Goal: Task Accomplishment & Management: Use online tool/utility

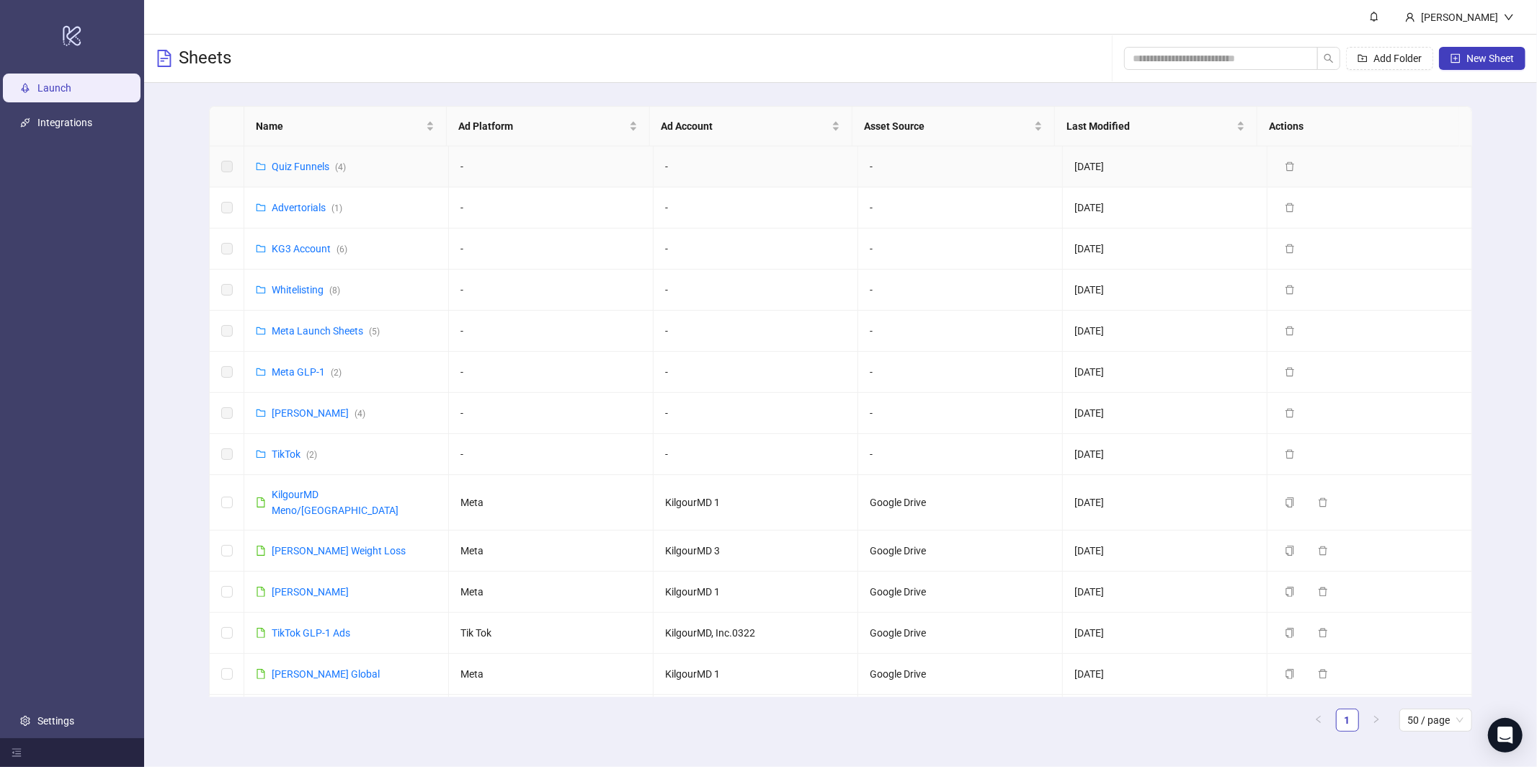
click at [299, 166] on link "Quiz Funnels ( 4 )" at bounding box center [309, 167] width 74 height 12
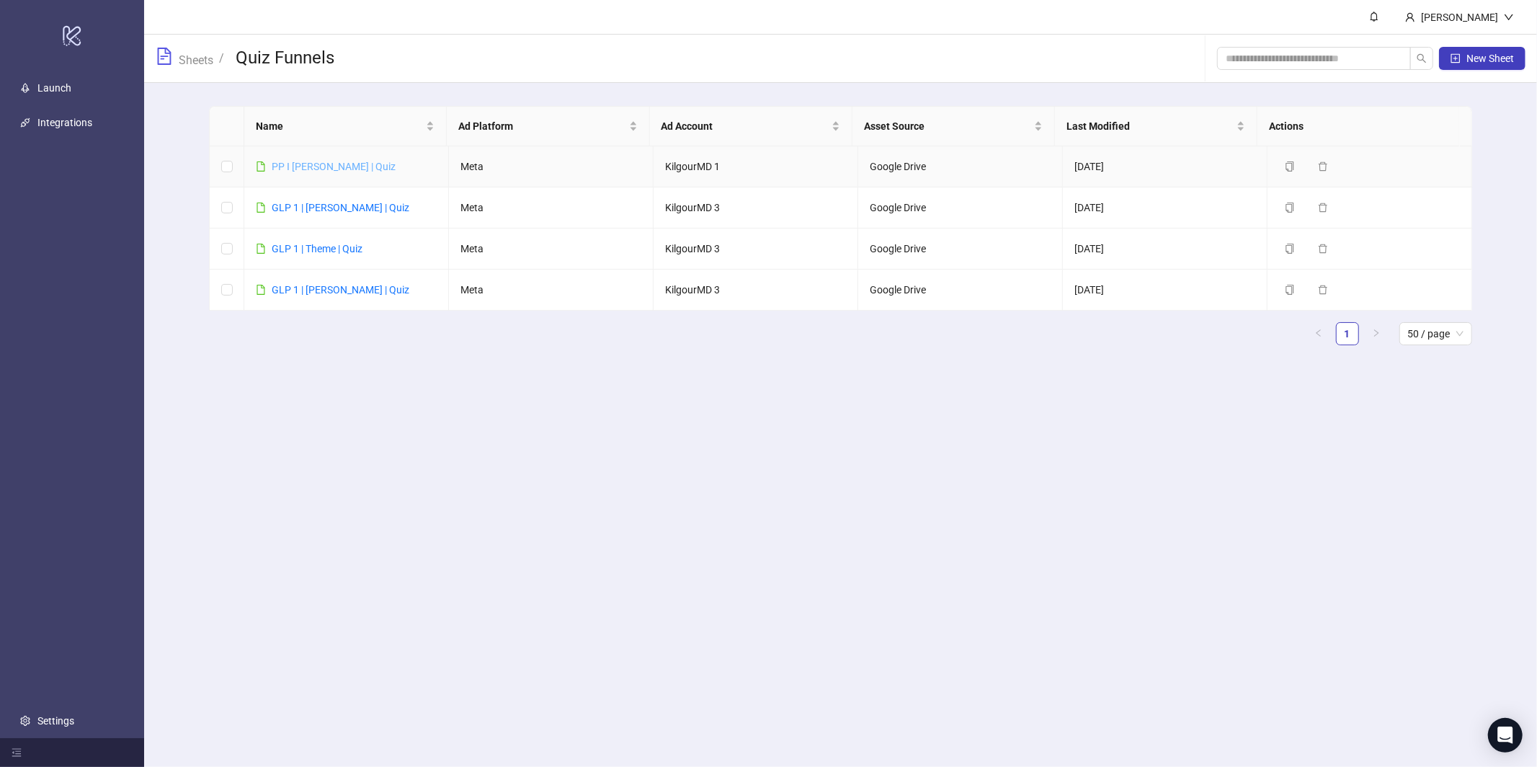
click at [303, 164] on link "PP I [PERSON_NAME] | Quiz" at bounding box center [334, 167] width 124 height 12
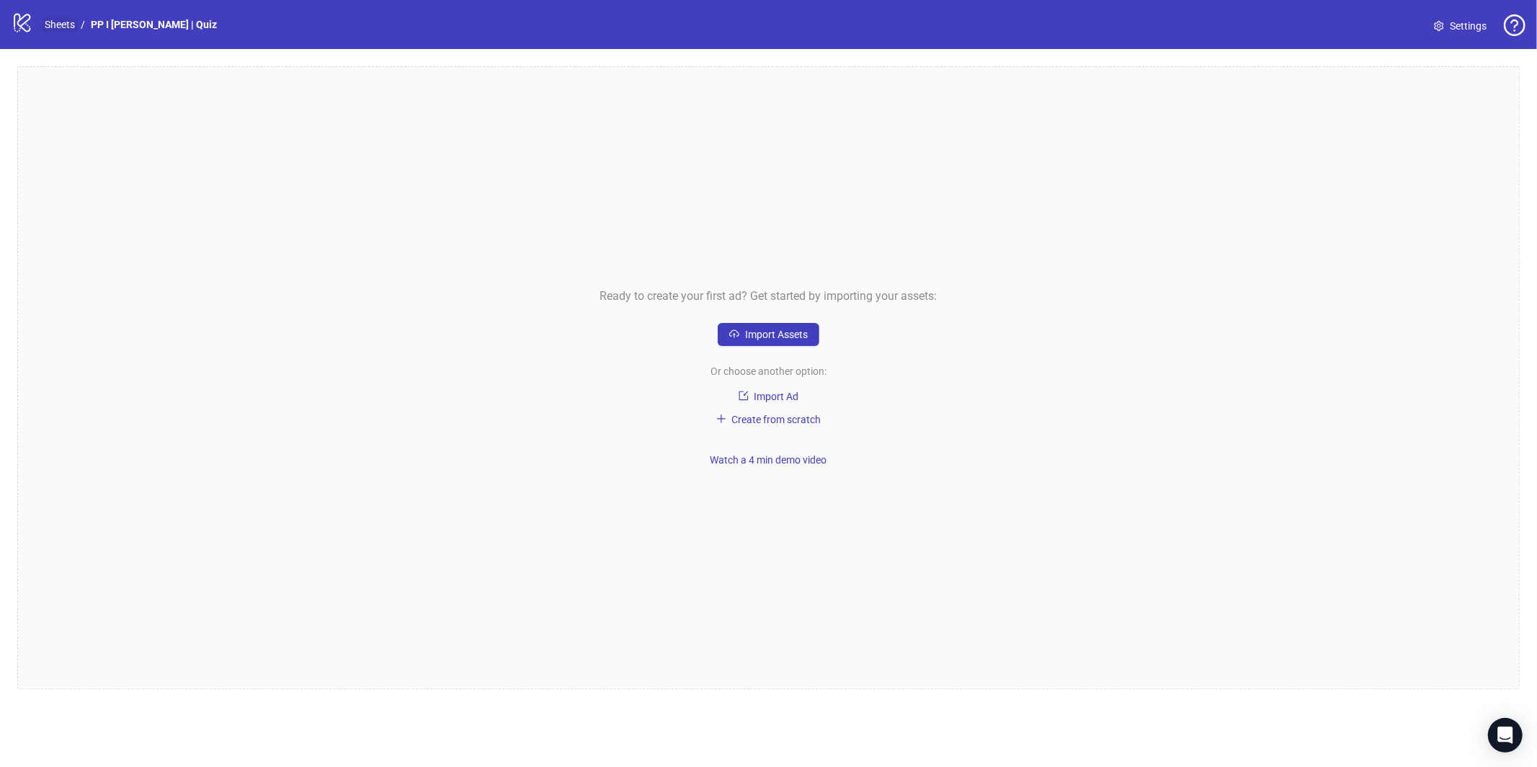
click at [70, 23] on link "Sheets" at bounding box center [60, 25] width 36 height 16
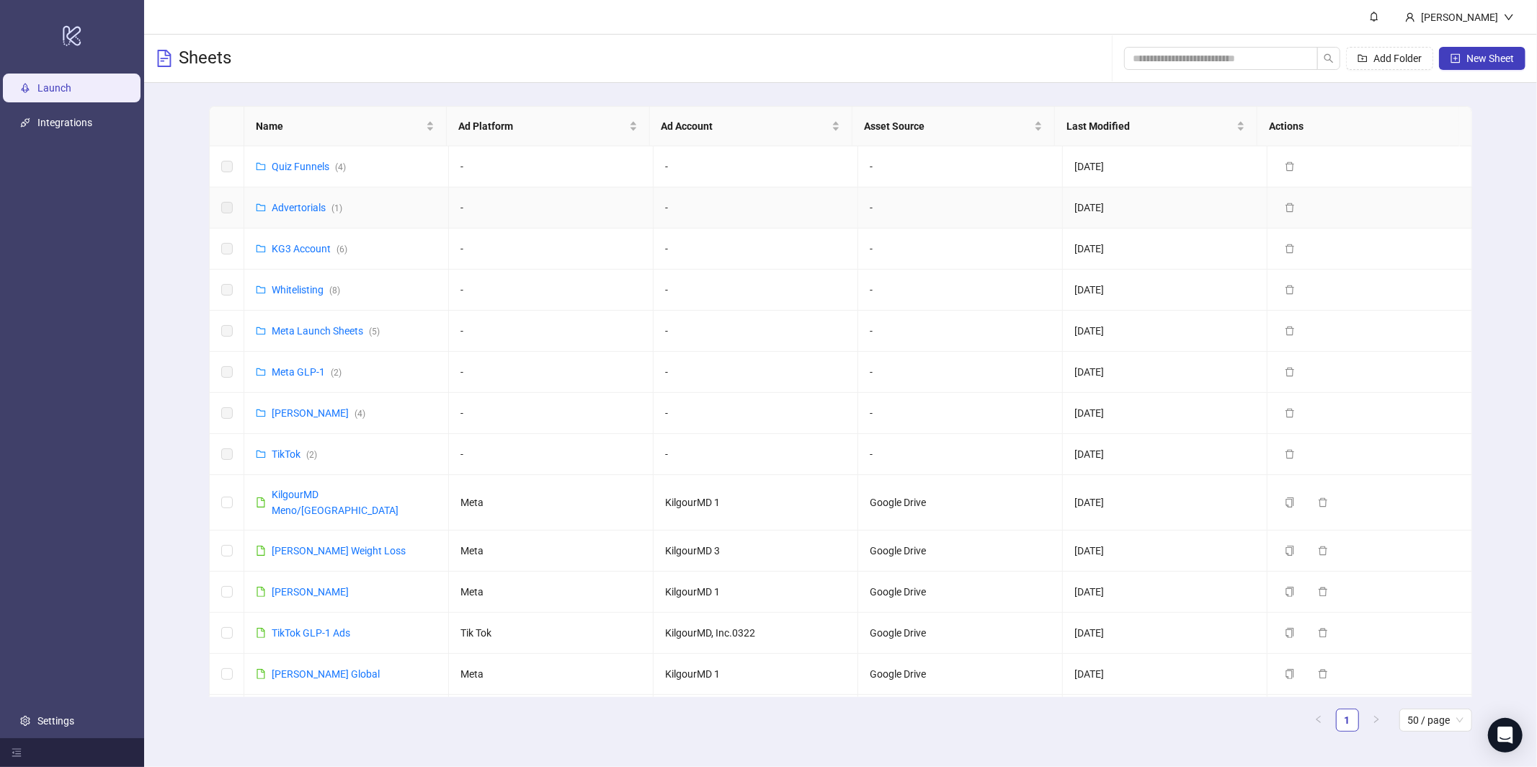
click at [300, 205] on link "Advertorials ( 1 )" at bounding box center [307, 208] width 71 height 12
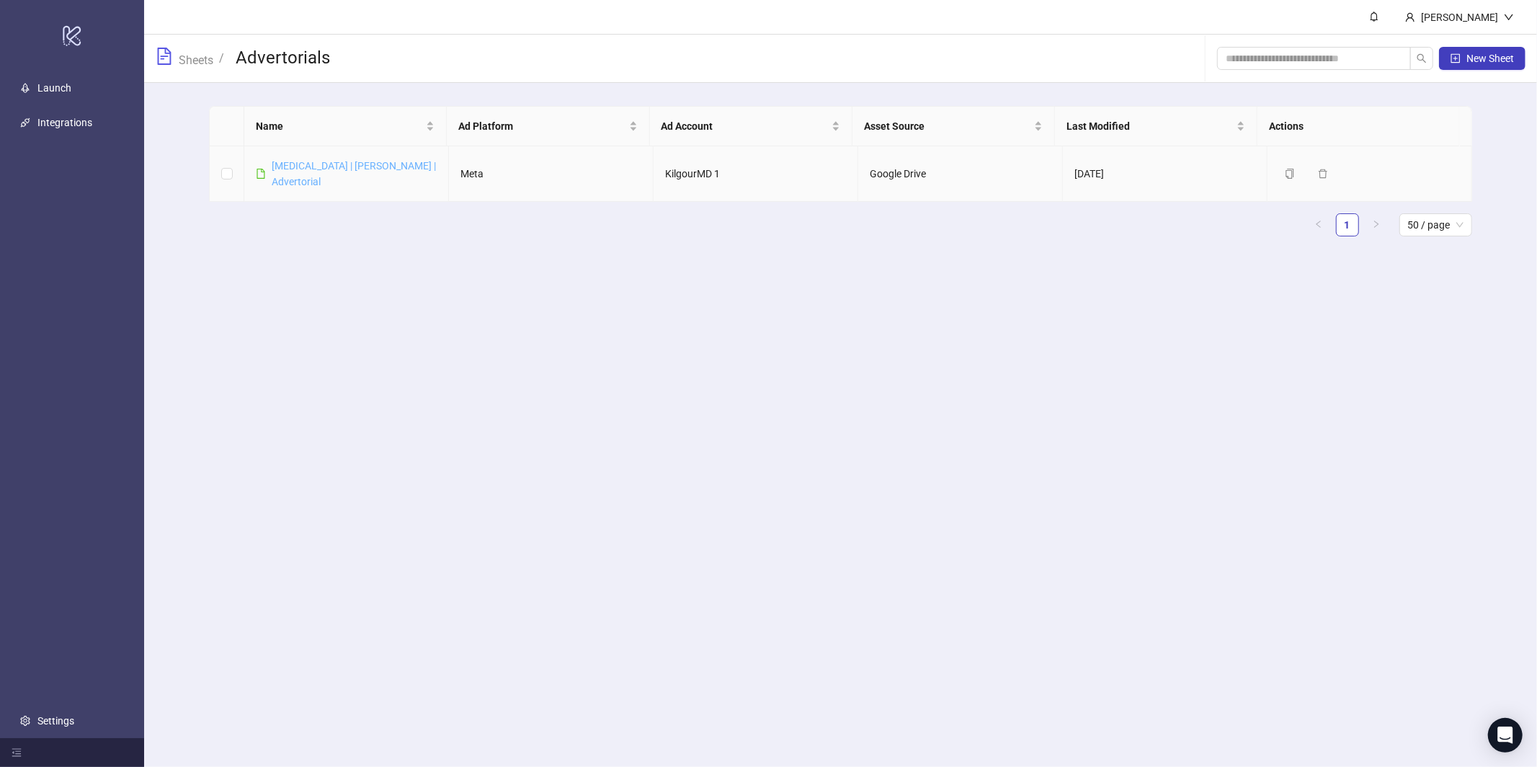
click at [342, 163] on link "Postpartum | James | Advertorial" at bounding box center [354, 173] width 164 height 27
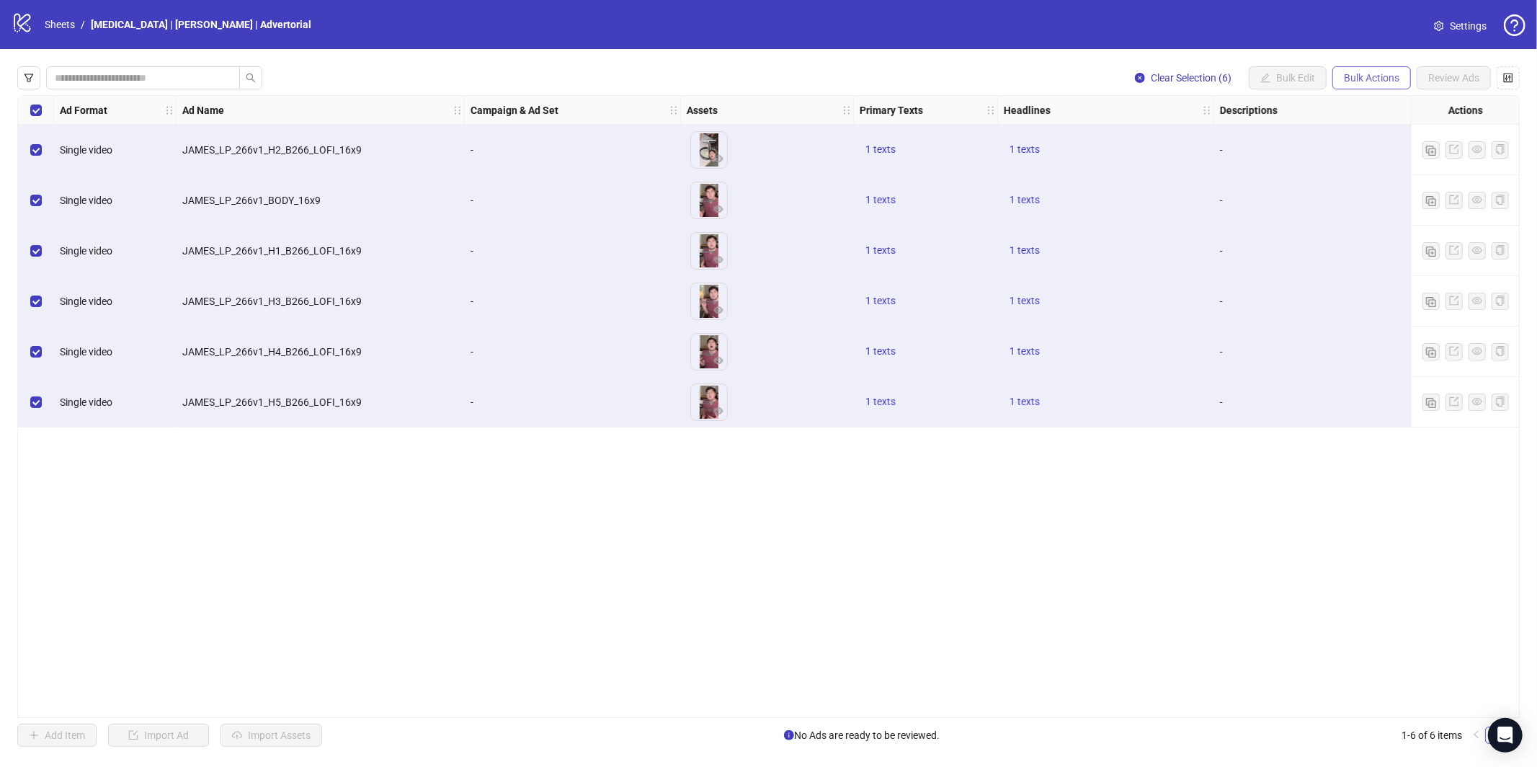
click at [1376, 80] on span "Bulk Actions" at bounding box center [1371, 78] width 55 height 12
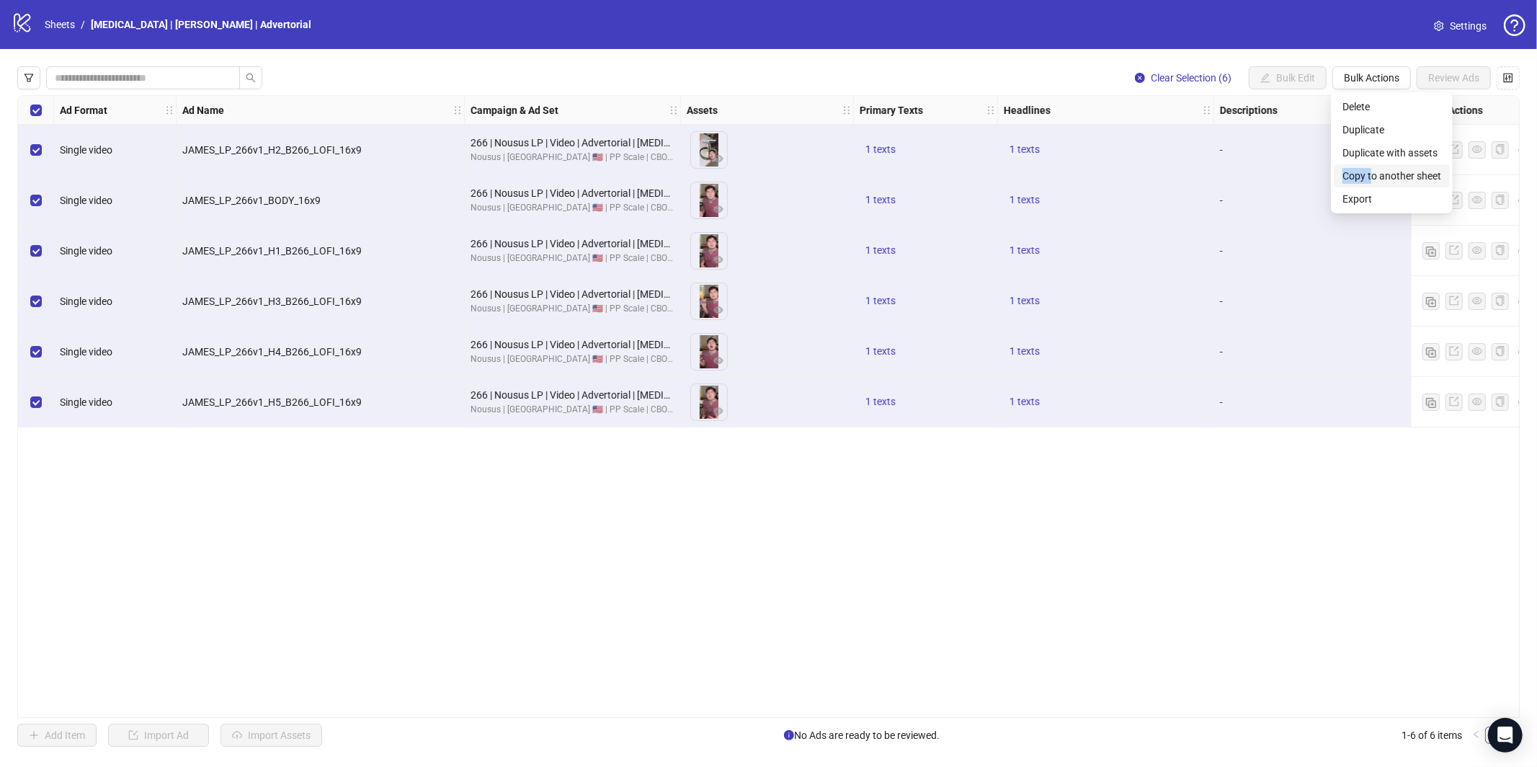
click at [1372, 168] on span "Copy to another sheet" at bounding box center [1391, 176] width 99 height 16
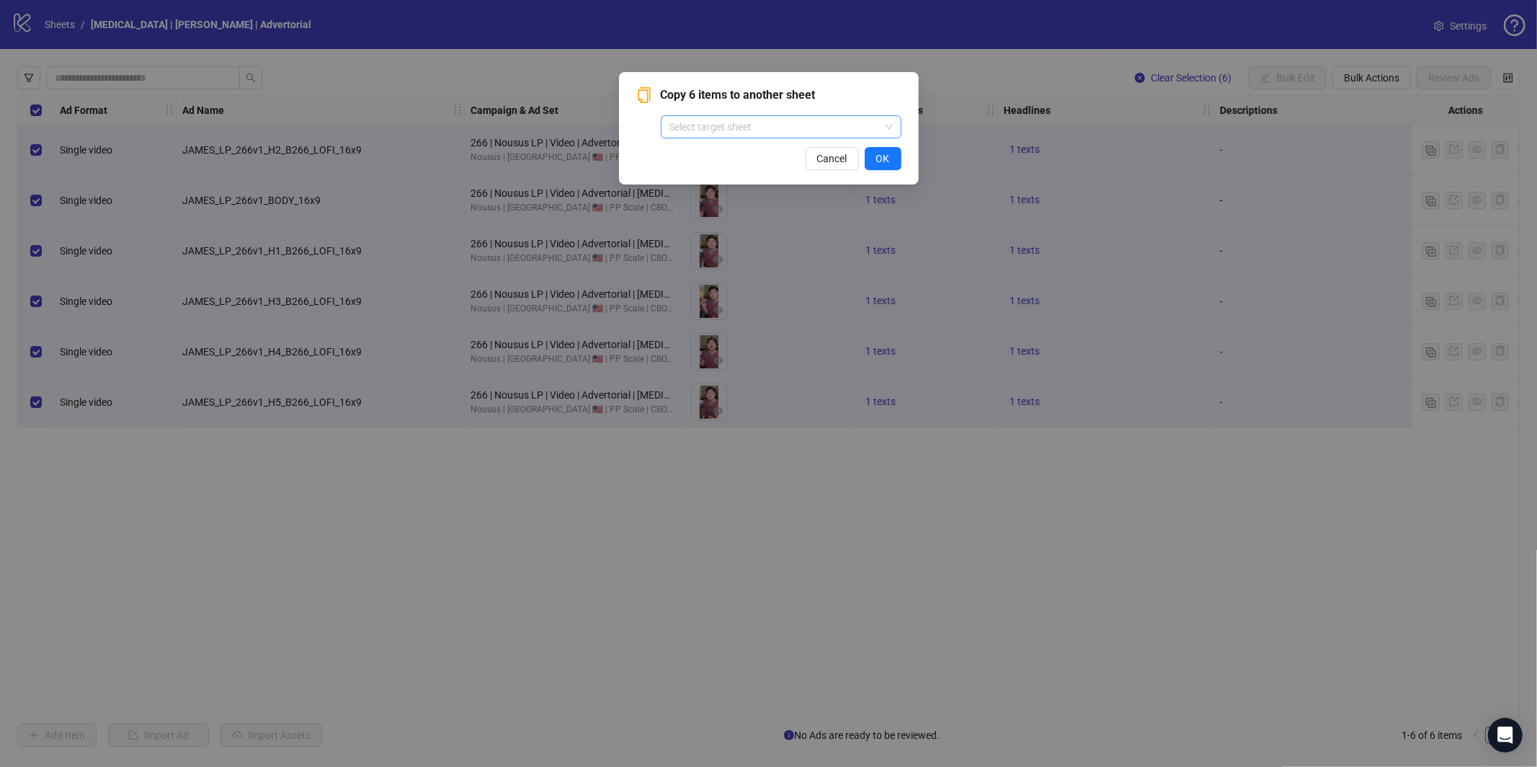
click at [740, 132] on input "search" at bounding box center [774, 127] width 210 height 22
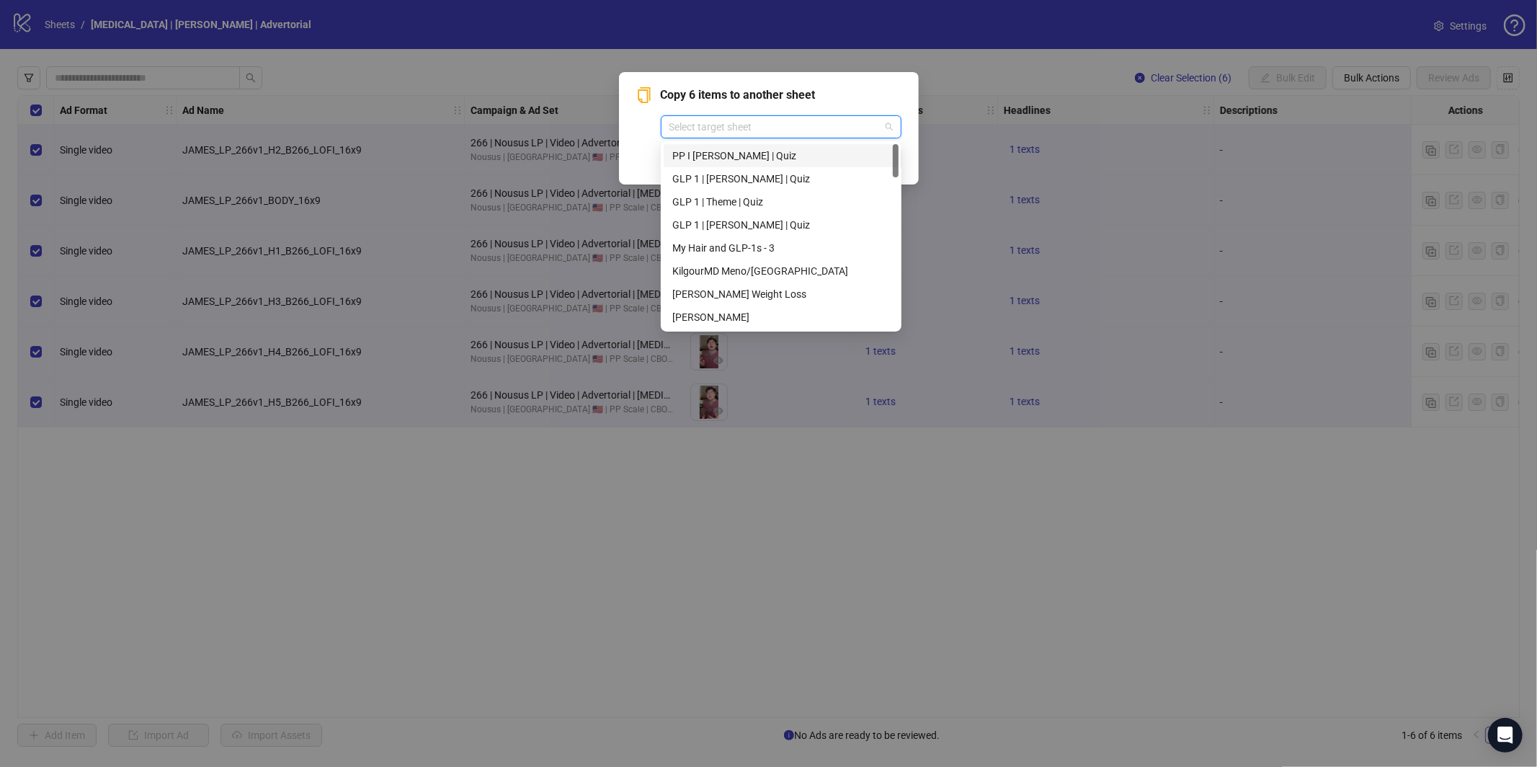
click at [738, 158] on div "PP I [PERSON_NAME] | Quiz" at bounding box center [781, 156] width 218 height 16
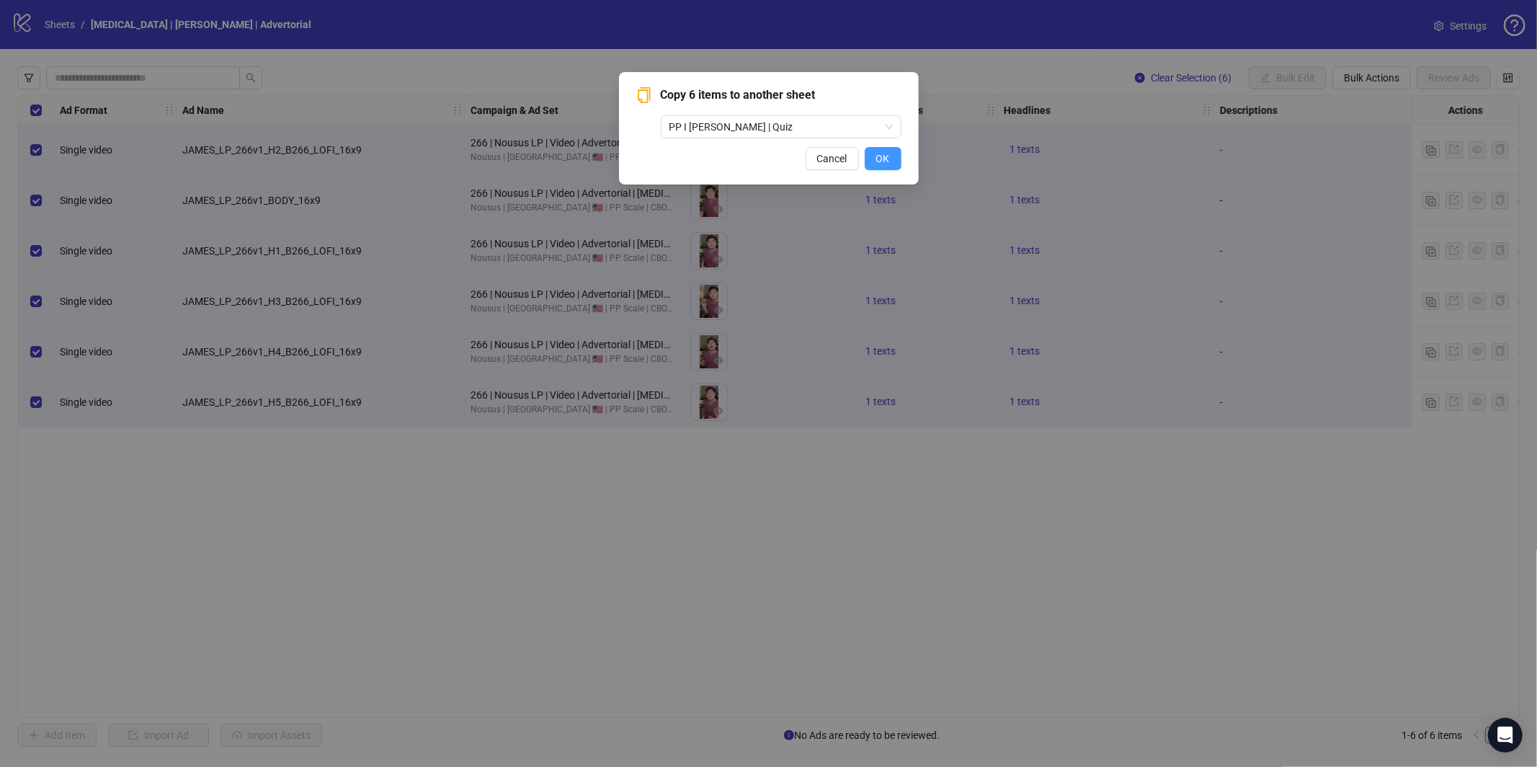
click at [882, 161] on span "OK" at bounding box center [883, 159] width 14 height 12
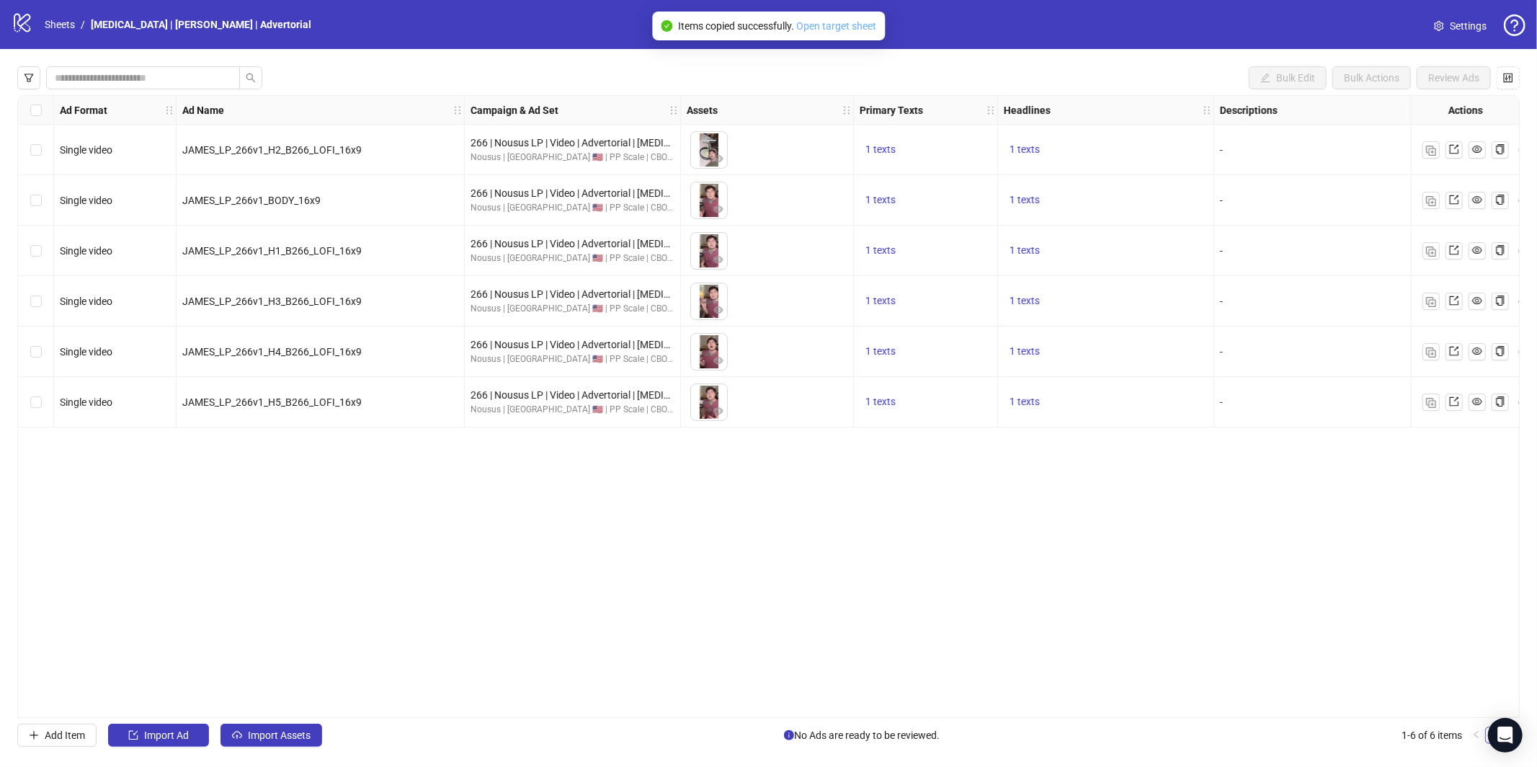
click at [816, 22] on link "Open target sheet" at bounding box center [836, 26] width 80 height 12
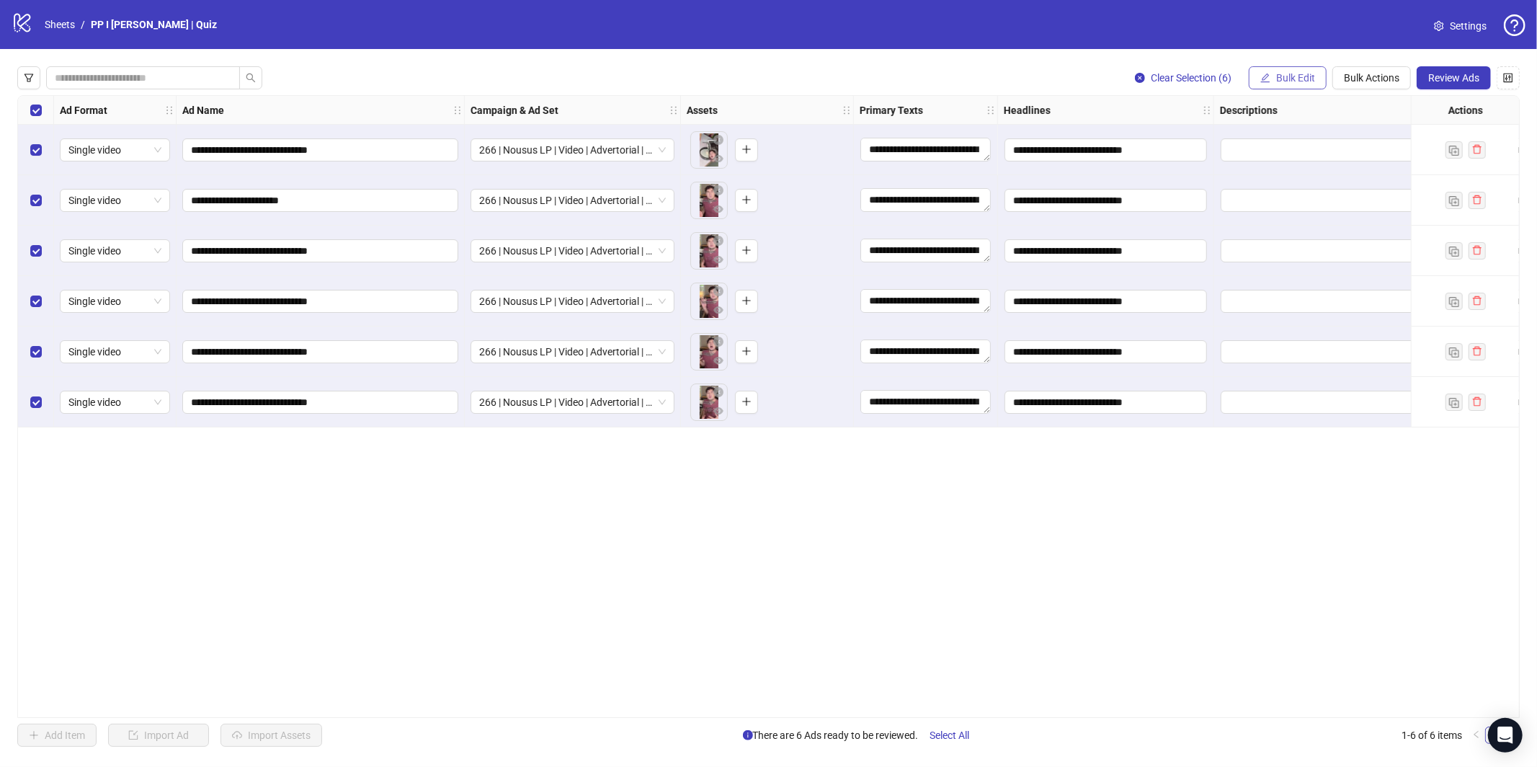
click at [1276, 79] on span "Bulk Edit" at bounding box center [1295, 78] width 39 height 12
click at [1314, 238] on span "Destination URL" at bounding box center [1302, 245] width 86 height 16
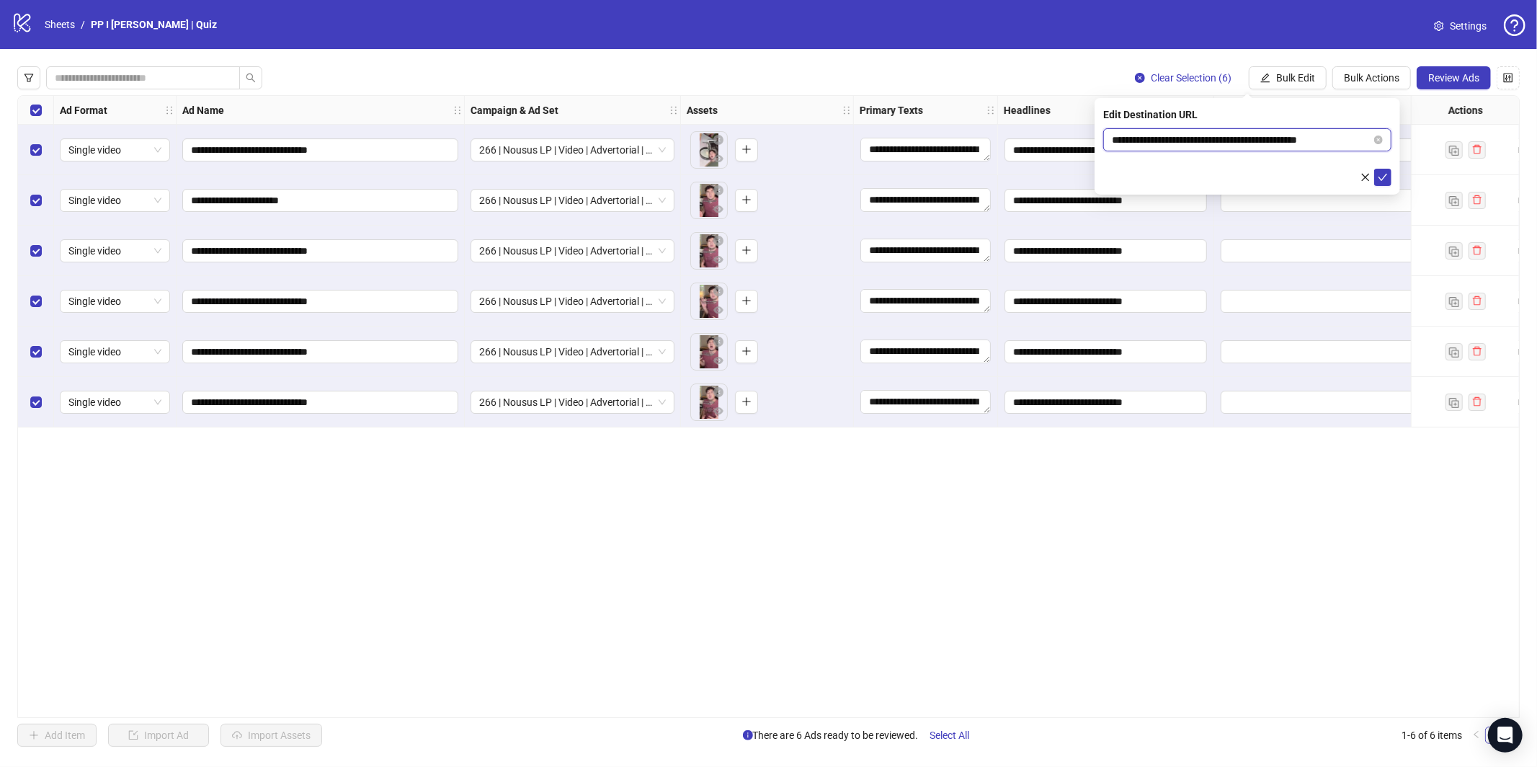
click at [1231, 137] on input "**********" at bounding box center [1241, 140] width 259 height 16
paste input "text"
type input "**********"
click at [1380, 174] on icon "check" at bounding box center [1383, 177] width 10 height 10
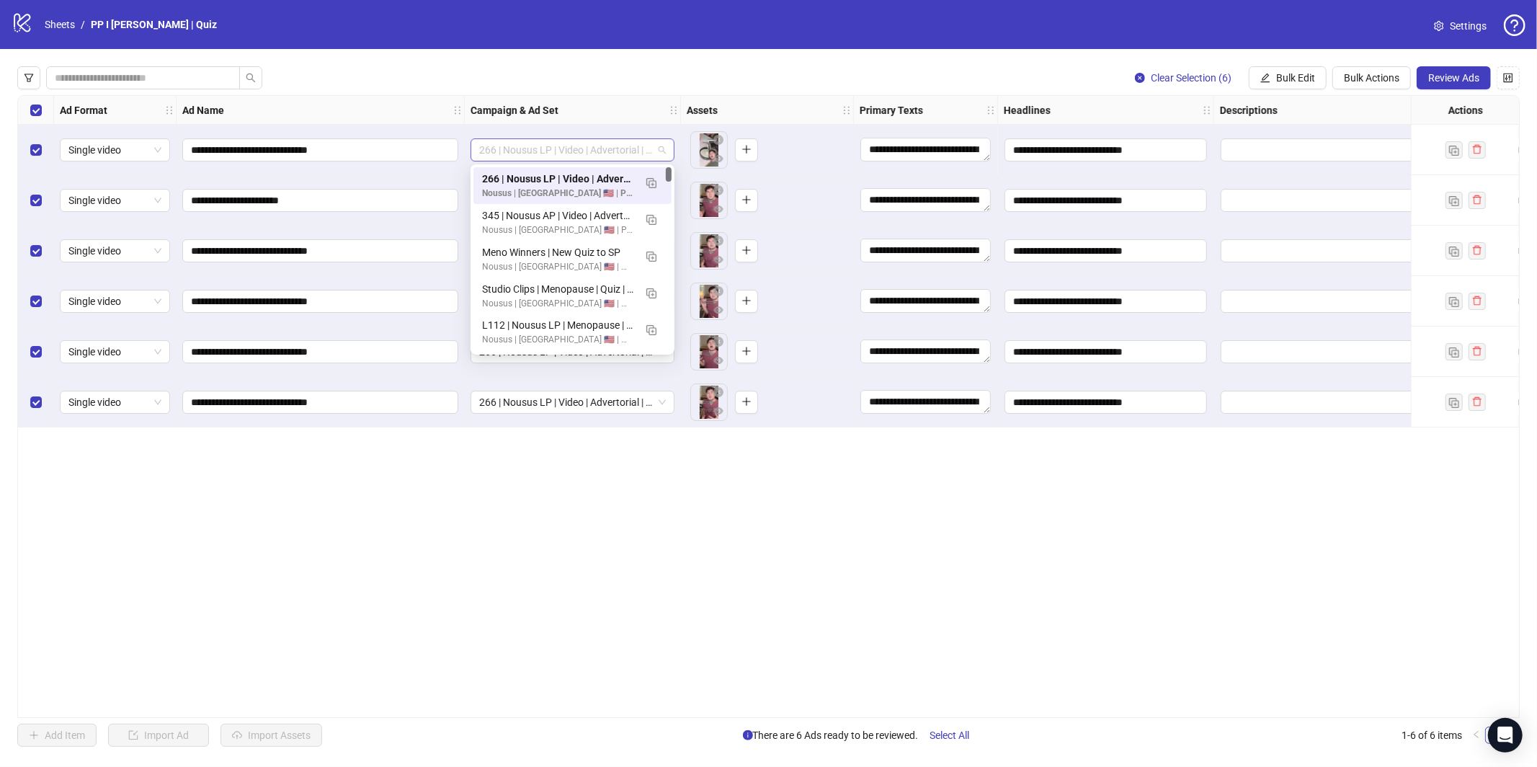
click at [540, 158] on span "266 | Nousus LP | Video | Advertorial | [MEDICAL_DATA] | Top Treatment" at bounding box center [572, 150] width 187 height 22
click at [542, 151] on span "266 | Nousus LP | Video | Advertorial | [MEDICAL_DATA] | Top Treatment" at bounding box center [572, 150] width 187 height 22
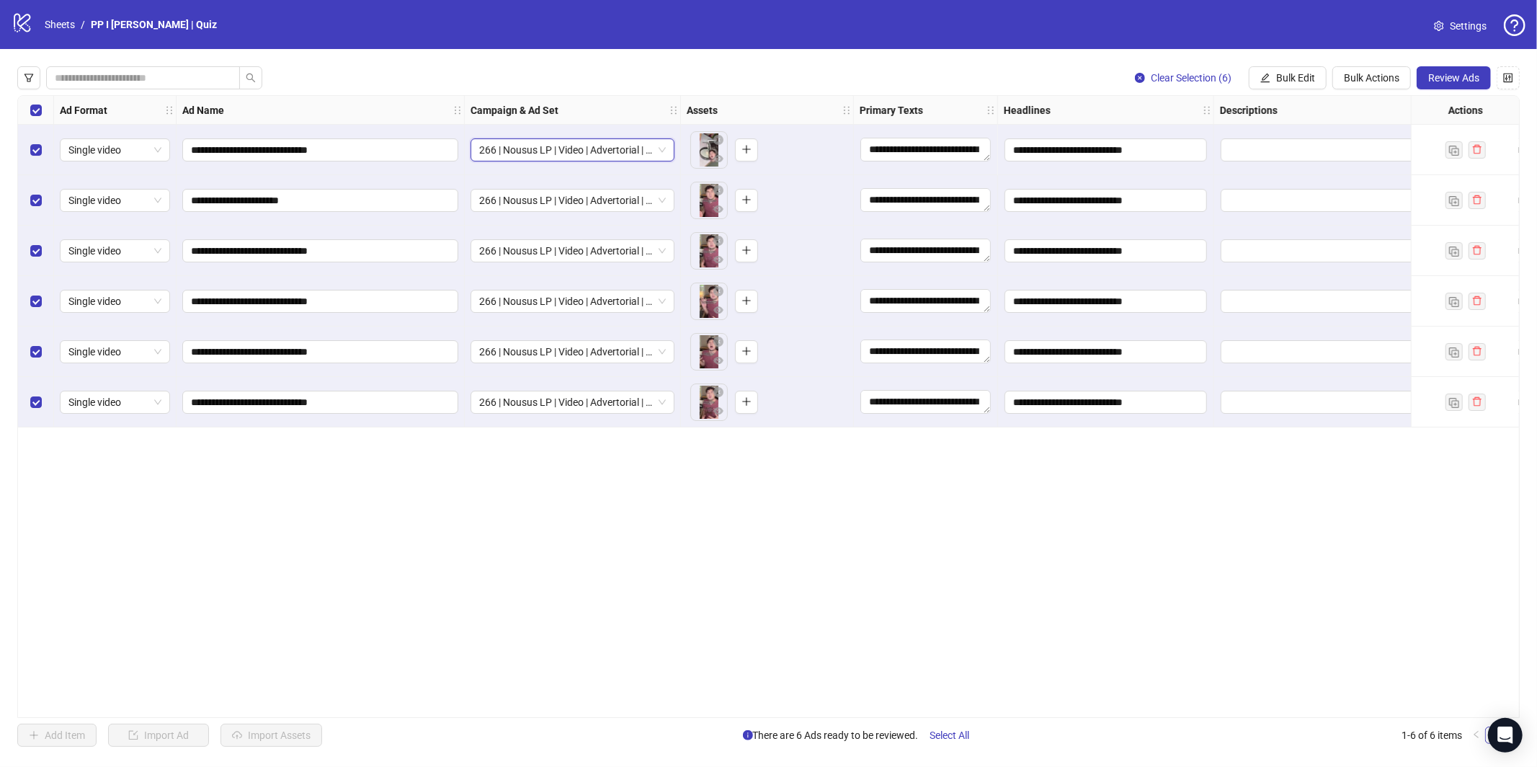
click at [542, 151] on span "266 | Nousus LP | Video | Advertorial | [MEDICAL_DATA] | Top Treatment" at bounding box center [572, 150] width 187 height 22
click at [1286, 79] on span "Bulk Edit" at bounding box center [1295, 78] width 39 height 12
click at [1297, 150] on span "Campaign & Ad Set" at bounding box center [1302, 153] width 86 height 16
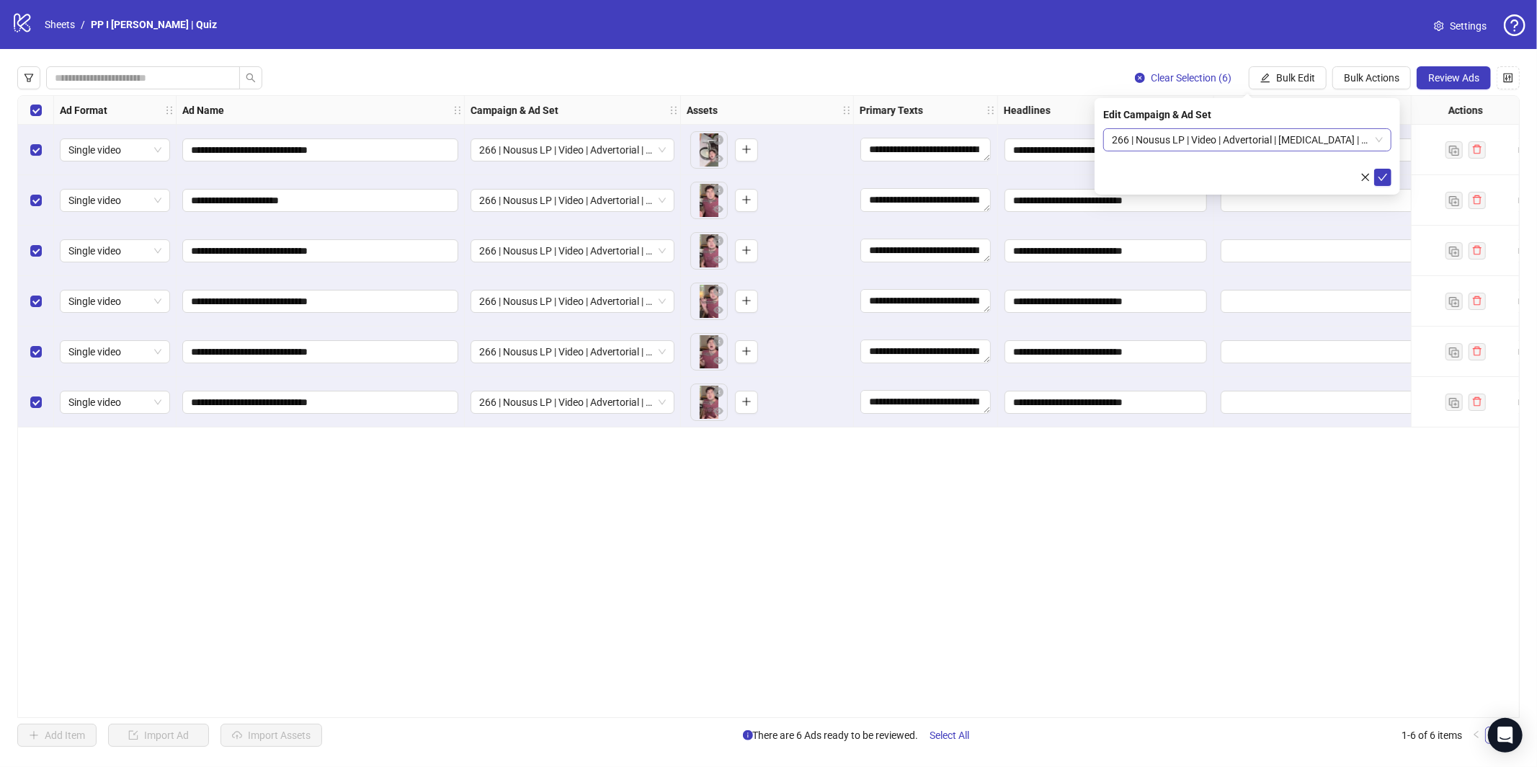
click at [1239, 139] on span "266 | Nousus LP | Video | Advertorial | [MEDICAL_DATA] | Top Treatment" at bounding box center [1247, 140] width 271 height 22
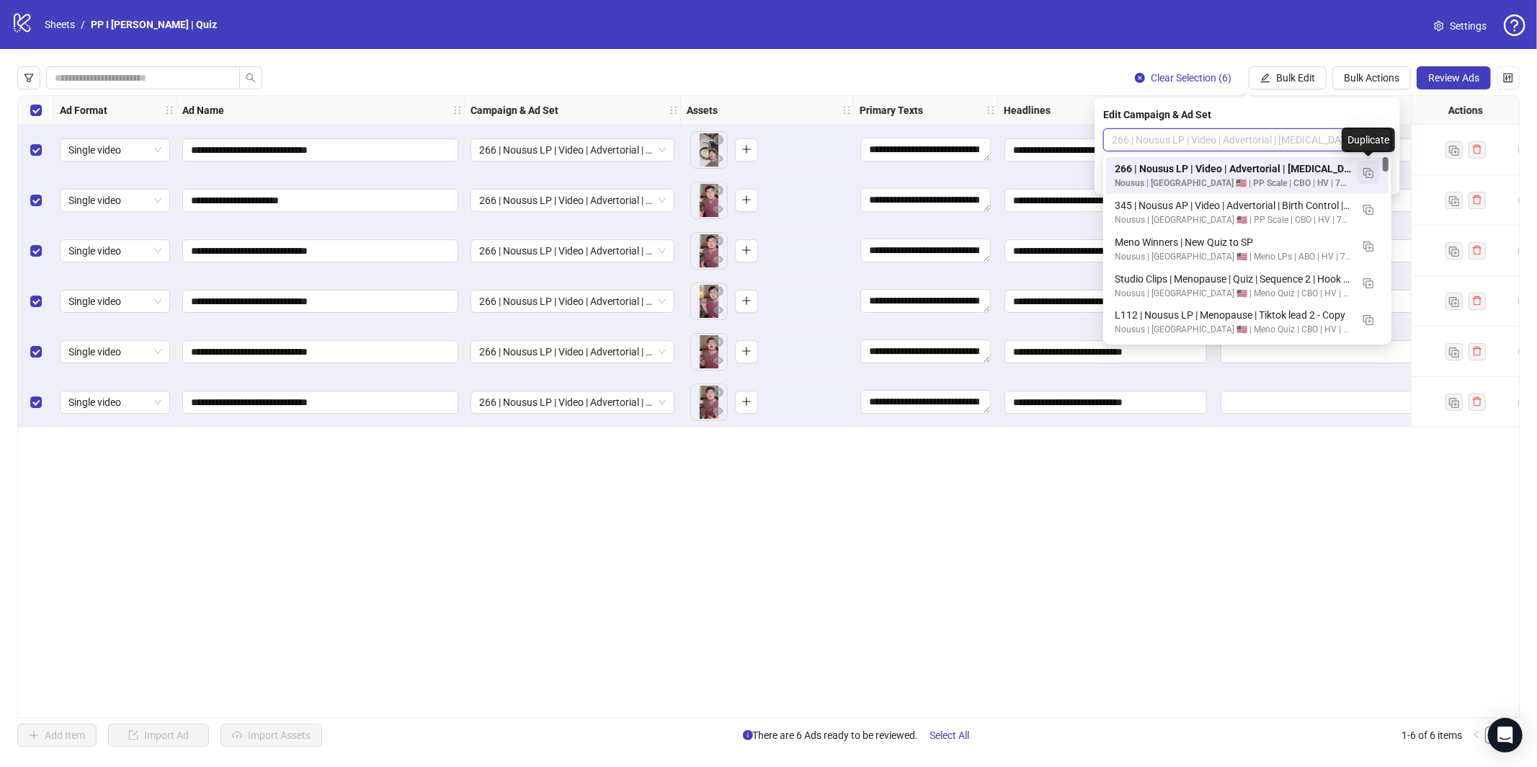
click at [1369, 173] on img "button" at bounding box center [1368, 173] width 10 height 10
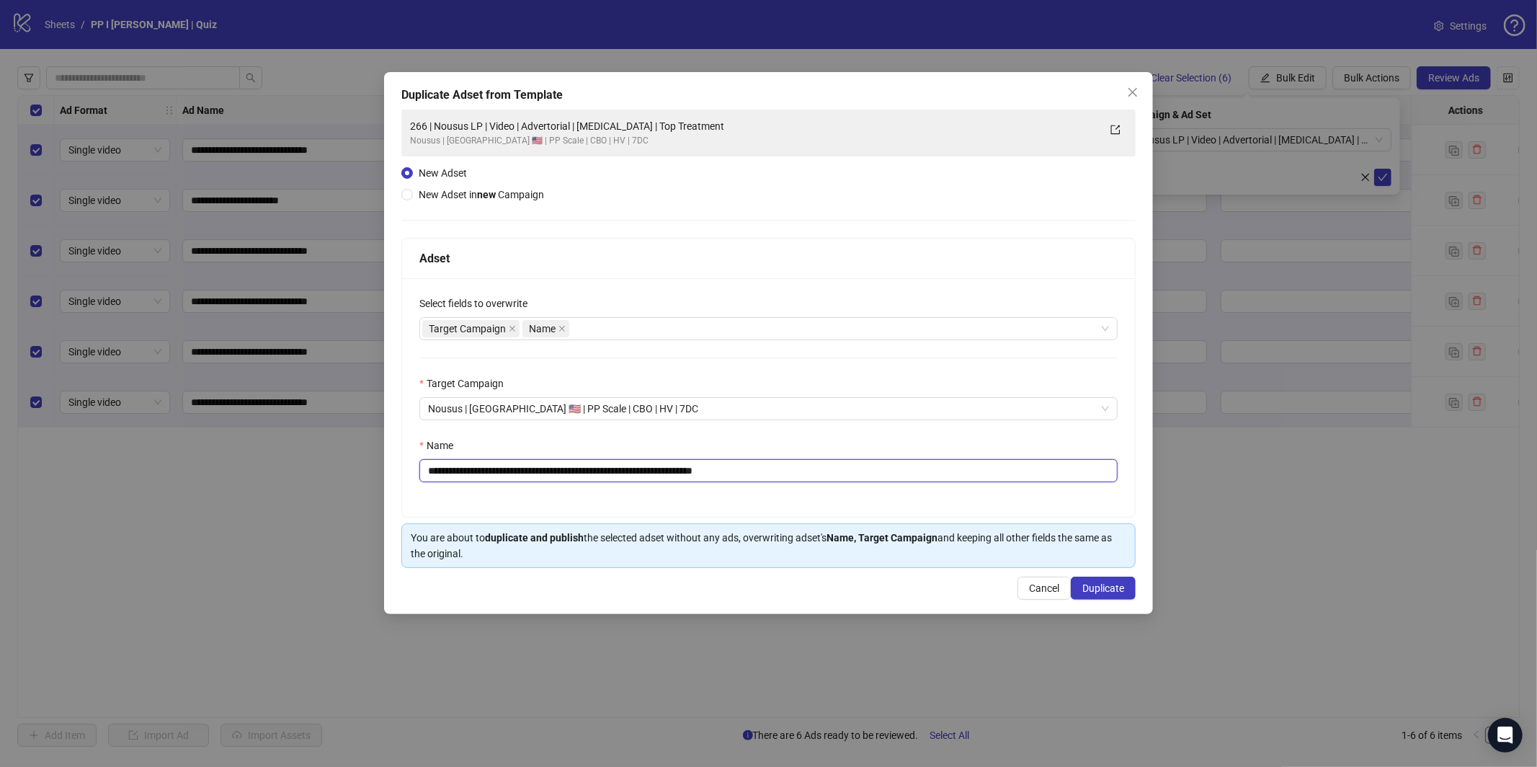
click at [630, 474] on input "**********" at bounding box center [768, 470] width 698 height 23
click at [567, 474] on input "**********" at bounding box center [768, 470] width 698 height 23
click at [567, 475] on input "**********" at bounding box center [768, 470] width 698 height 23
type input "**********"
click at [1118, 586] on span "Duplicate" at bounding box center [1103, 588] width 42 height 12
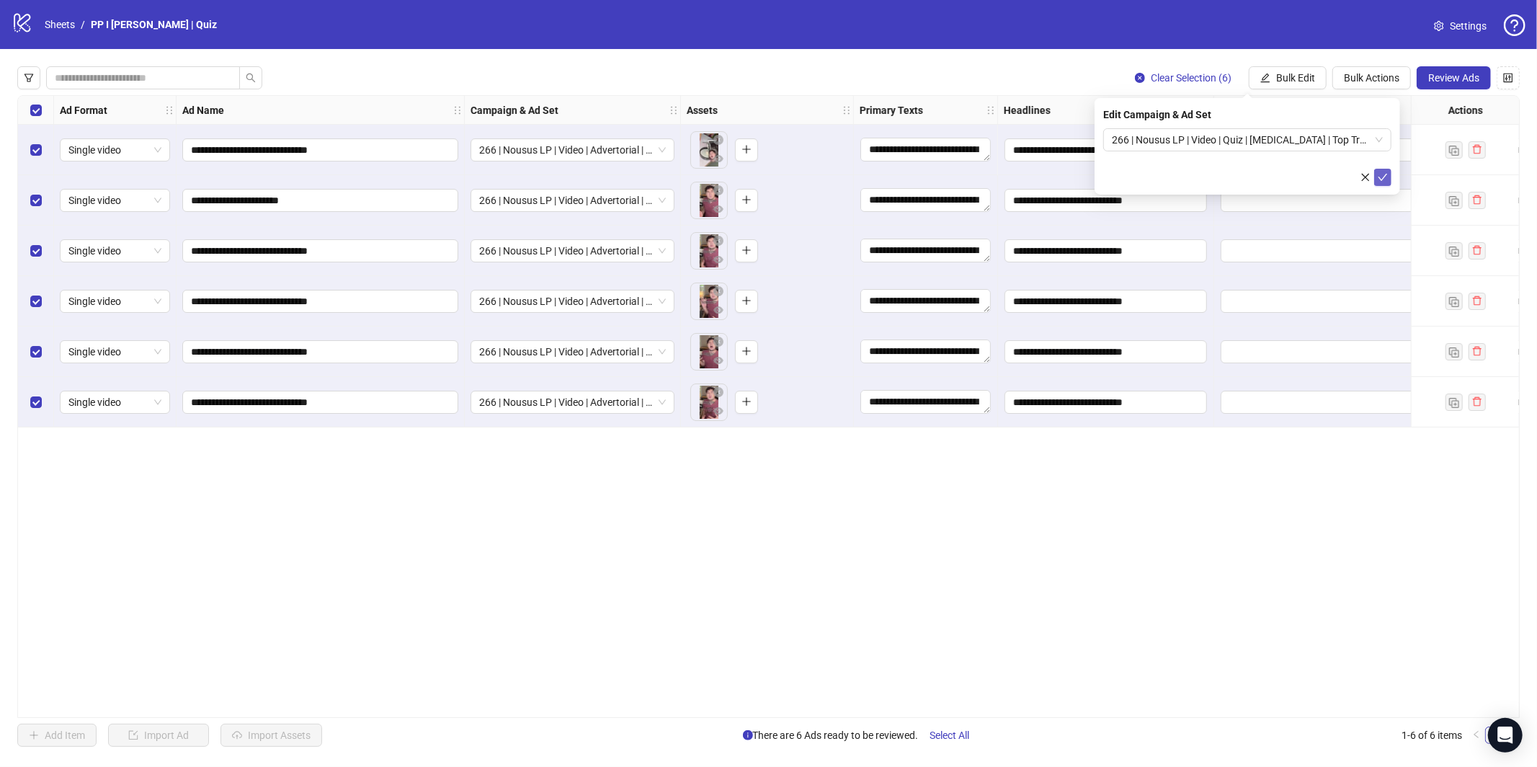
click at [1383, 180] on icon "check" at bounding box center [1383, 177] width 10 height 10
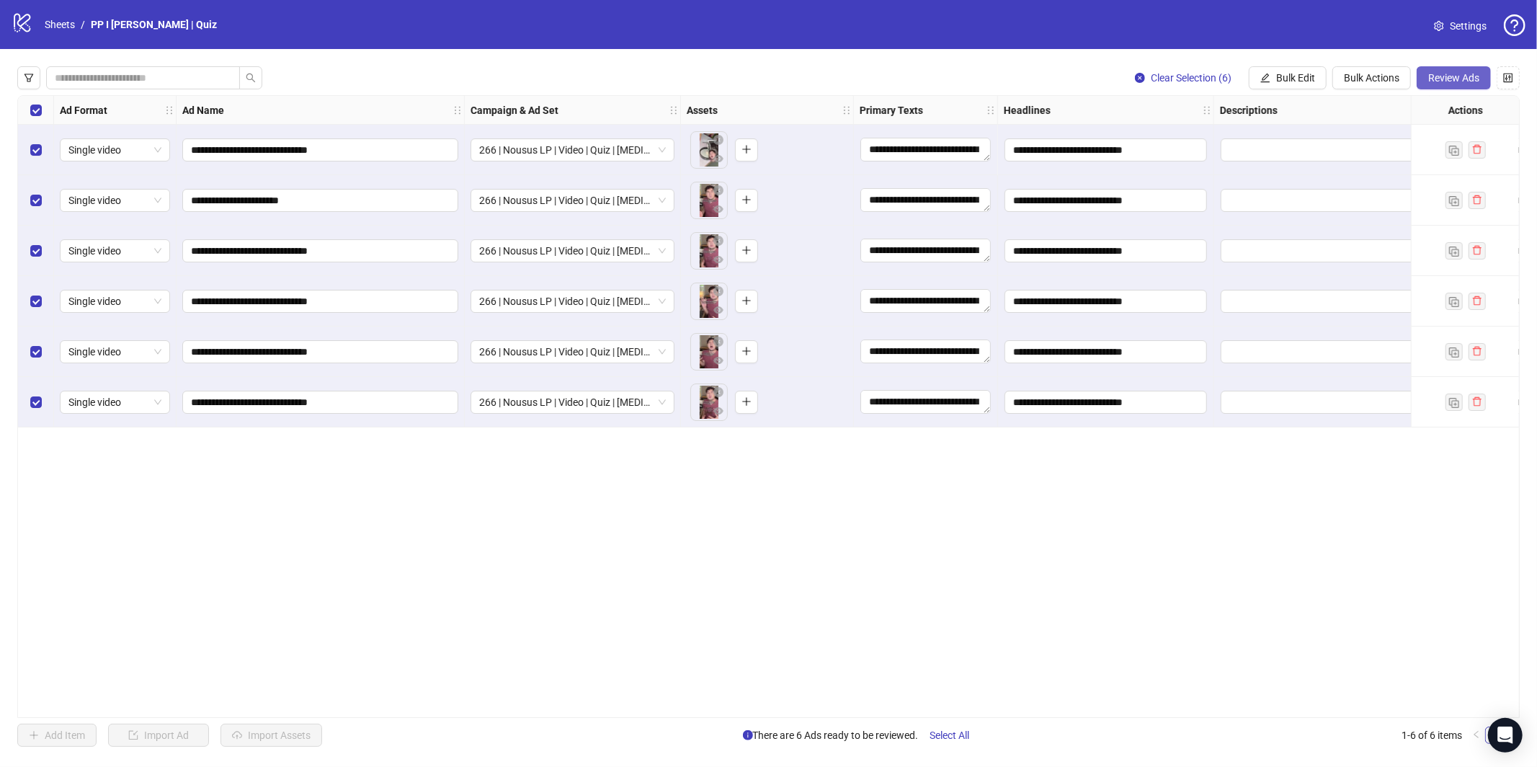
click at [1445, 84] on button "Review Ads" at bounding box center [1453, 77] width 74 height 23
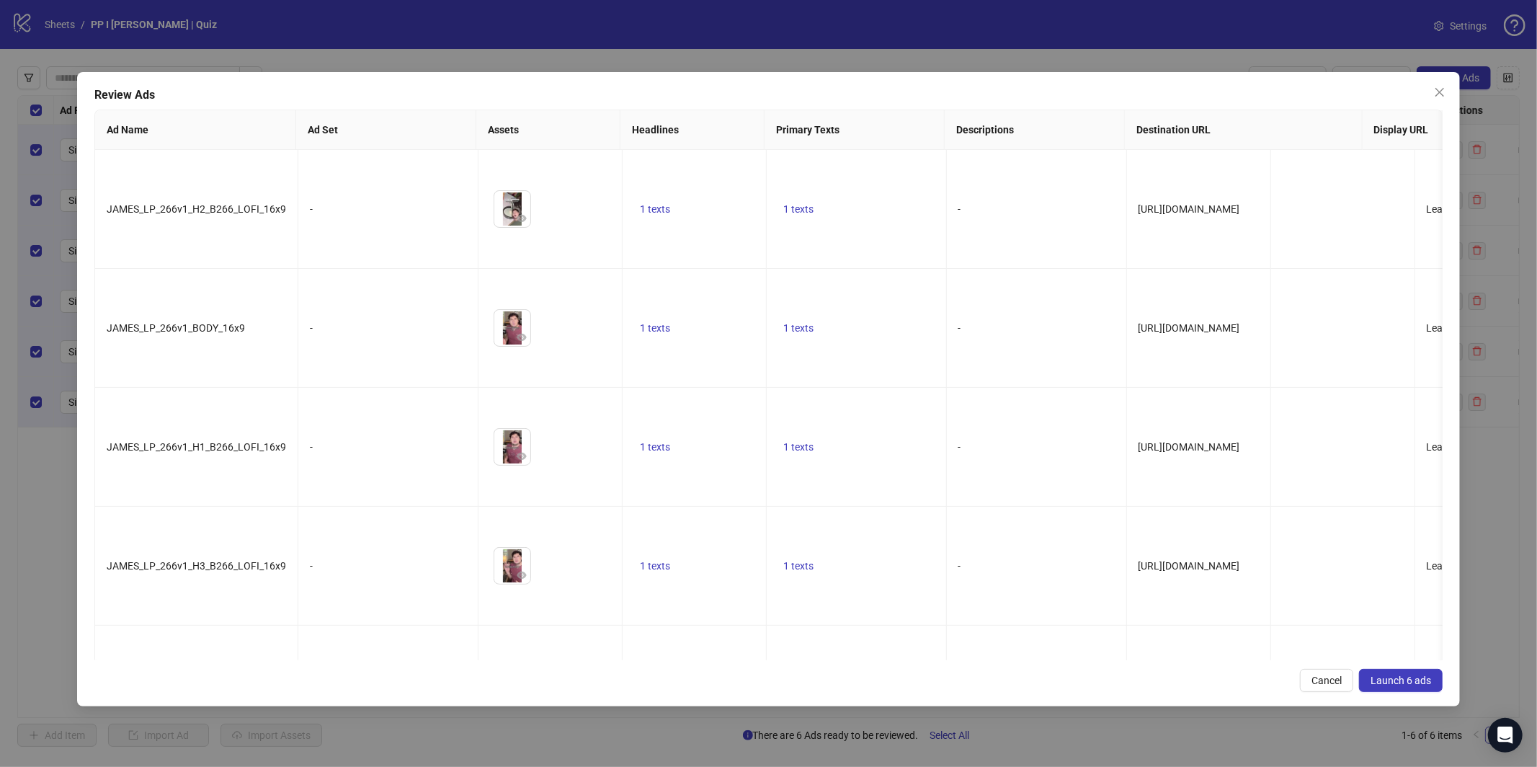
click at [1411, 674] on span "Launch 6 ads" at bounding box center [1400, 680] width 61 height 12
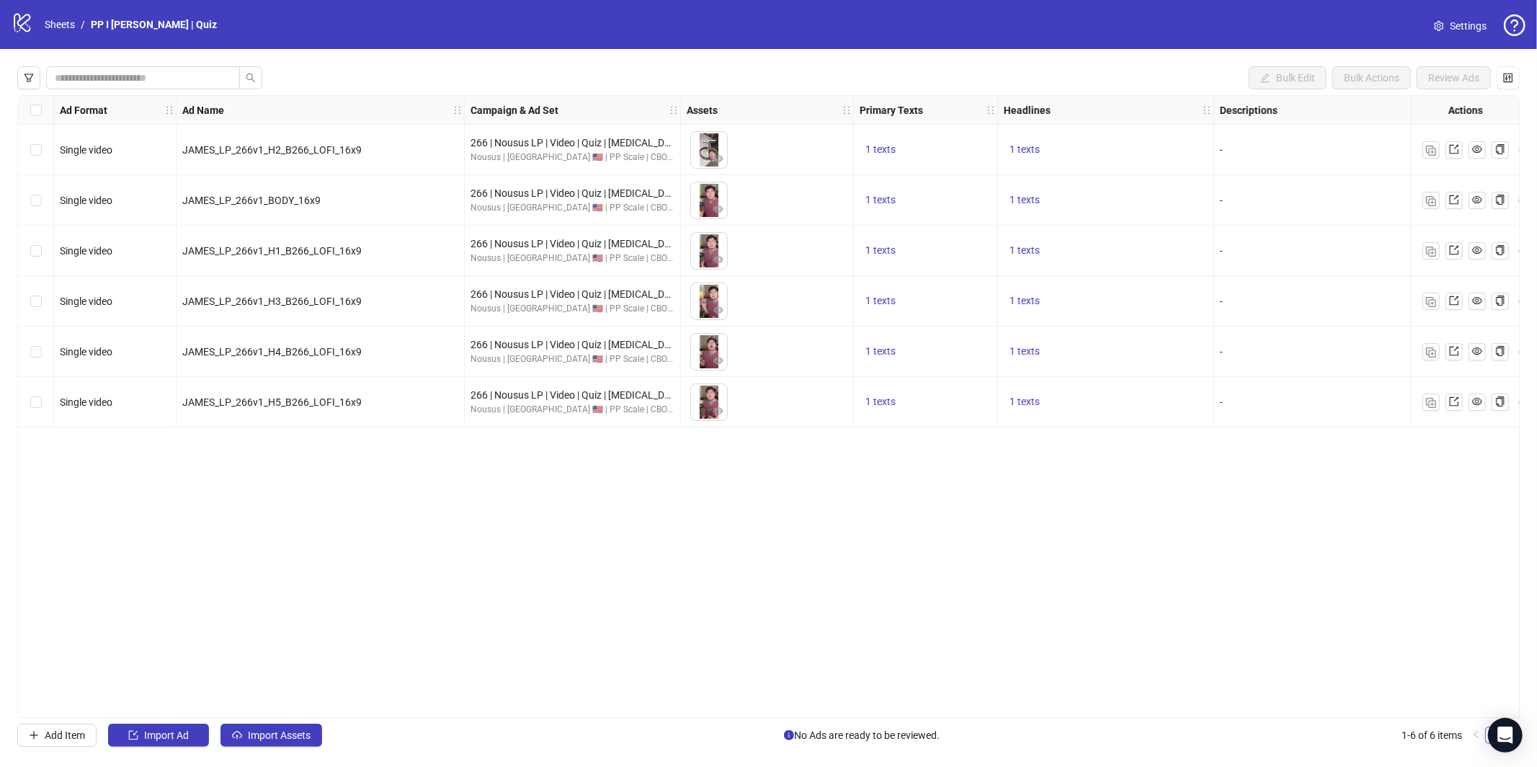
click at [661, 585] on div "Ad Format Ad Name Campaign & Ad Set Assets Primary Texts Headlines Descriptions…" at bounding box center [768, 406] width 1502 height 622
